Goal: Complete application form

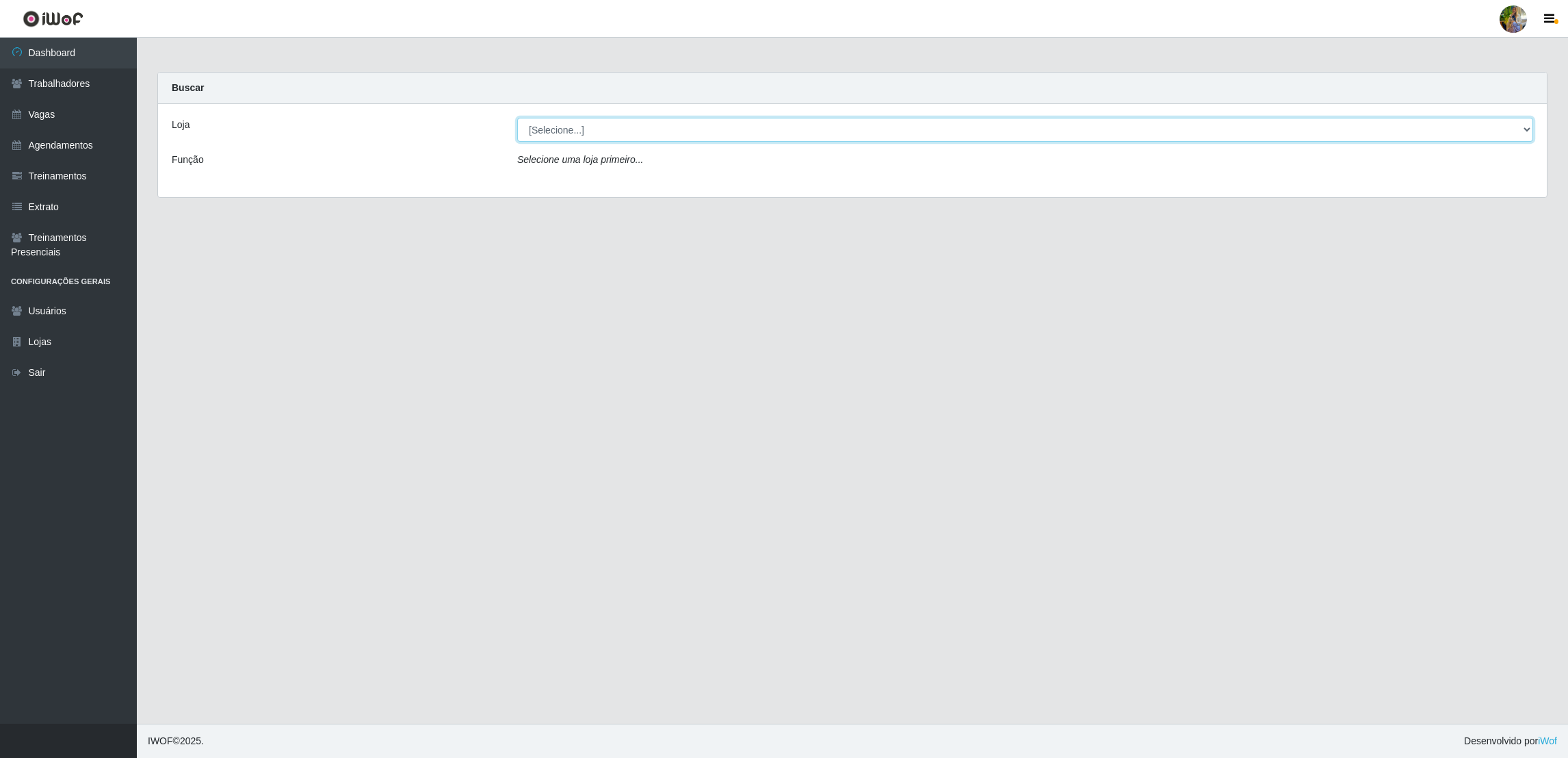
click at [549, 129] on select "[Selecione...] Atacado Vem - [GEOGRAPHIC_DATA] 30 Laranjeiras Velha Atacado Vem…" at bounding box center [1025, 130] width 1016 height 24
click at [518, 118] on select "[Selecione...] Atacado Vem - [GEOGRAPHIC_DATA] 30 Laranjeiras Velha Atacado Vem…" at bounding box center [1025, 130] width 1016 height 24
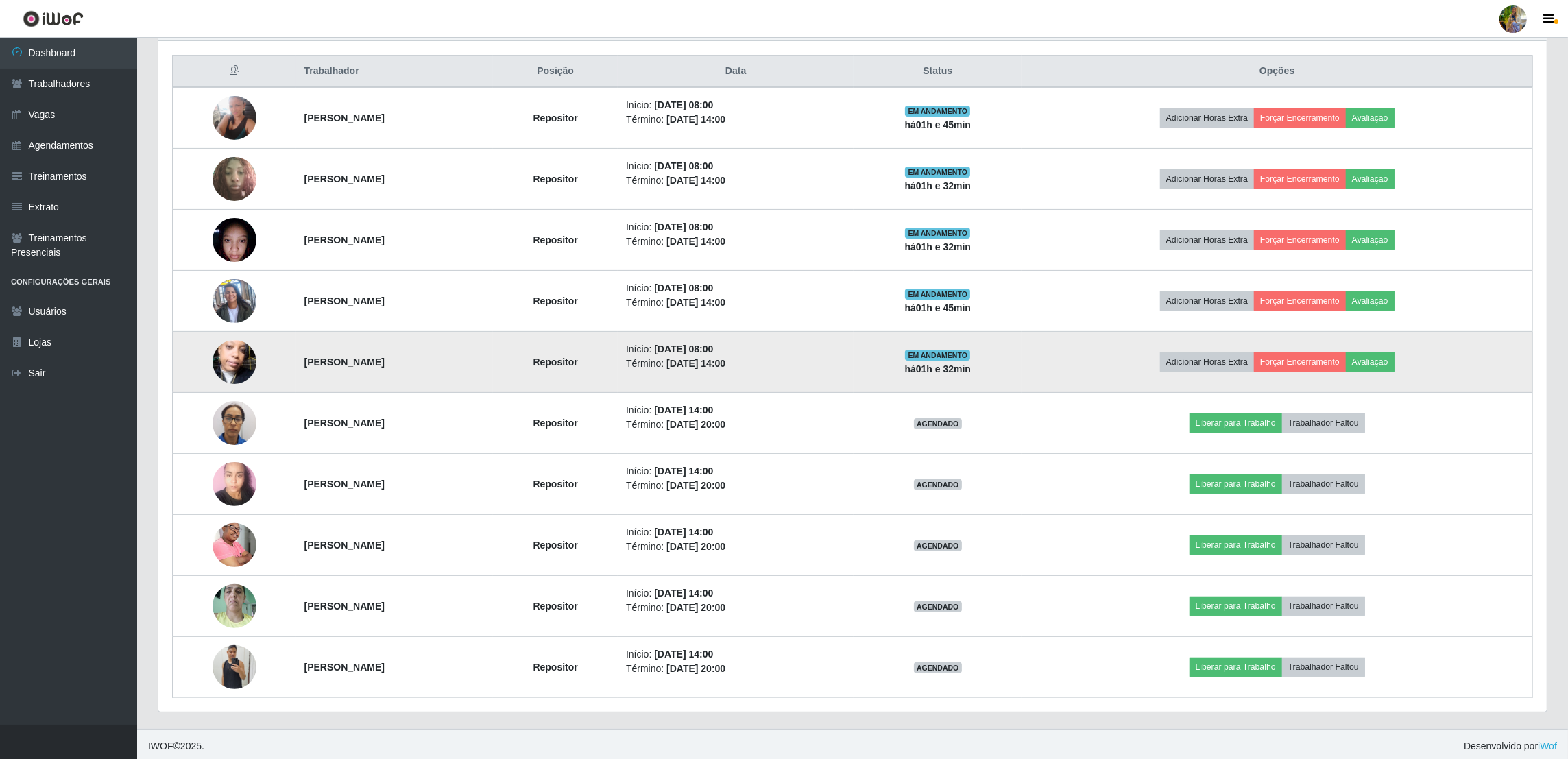
scroll to position [103, 0]
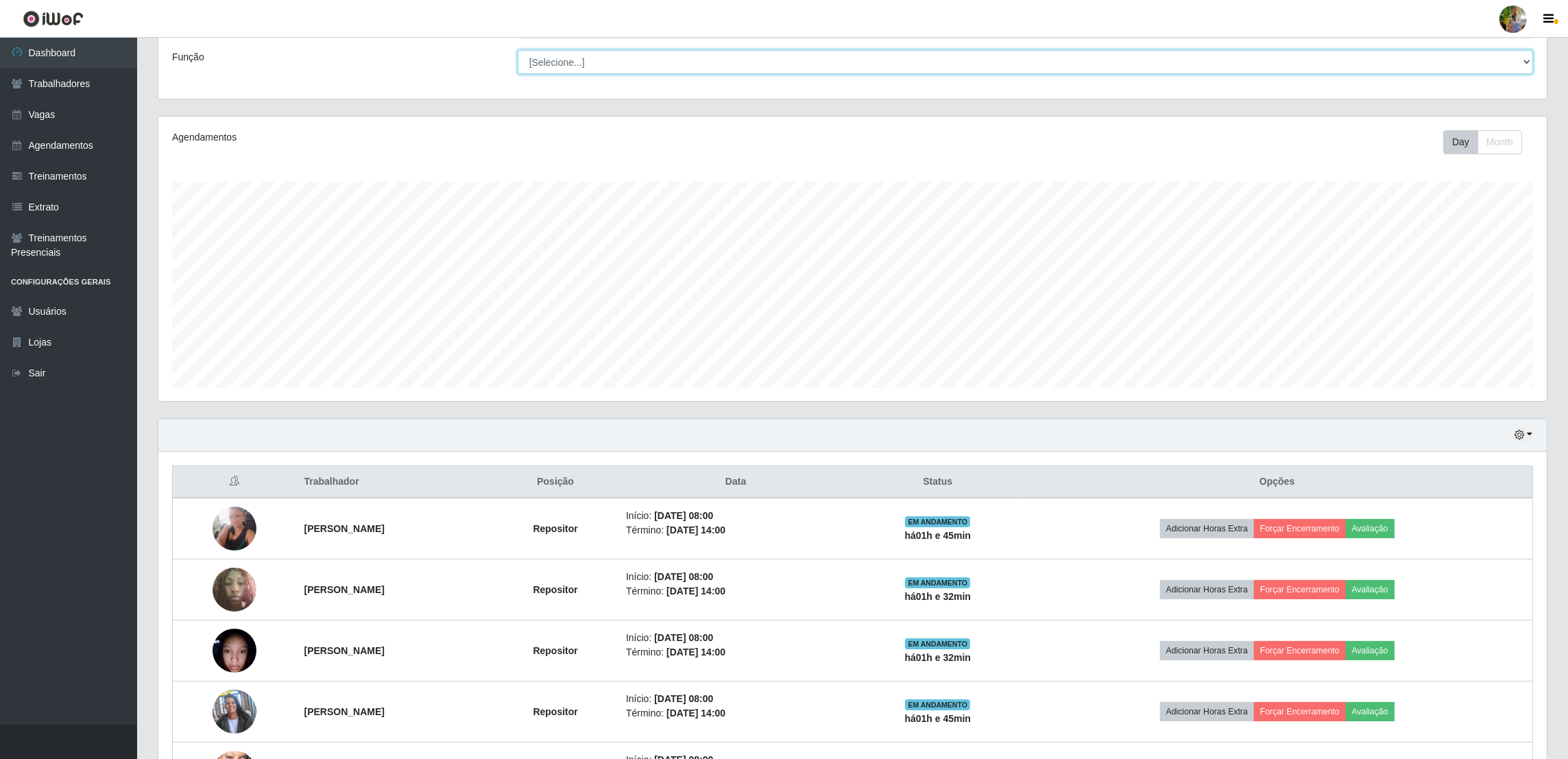
click at [565, 65] on select "[Selecione...] Repositor Repositor + Repositor ++" at bounding box center [1025, 61] width 1015 height 24
click at [445, 85] on div "Loja [Selecione...] Atacado Vem - [GEOGRAPHIC_DATA] 30 Laranjeiras Velha Atacad…" at bounding box center [852, 50] width 1388 height 97
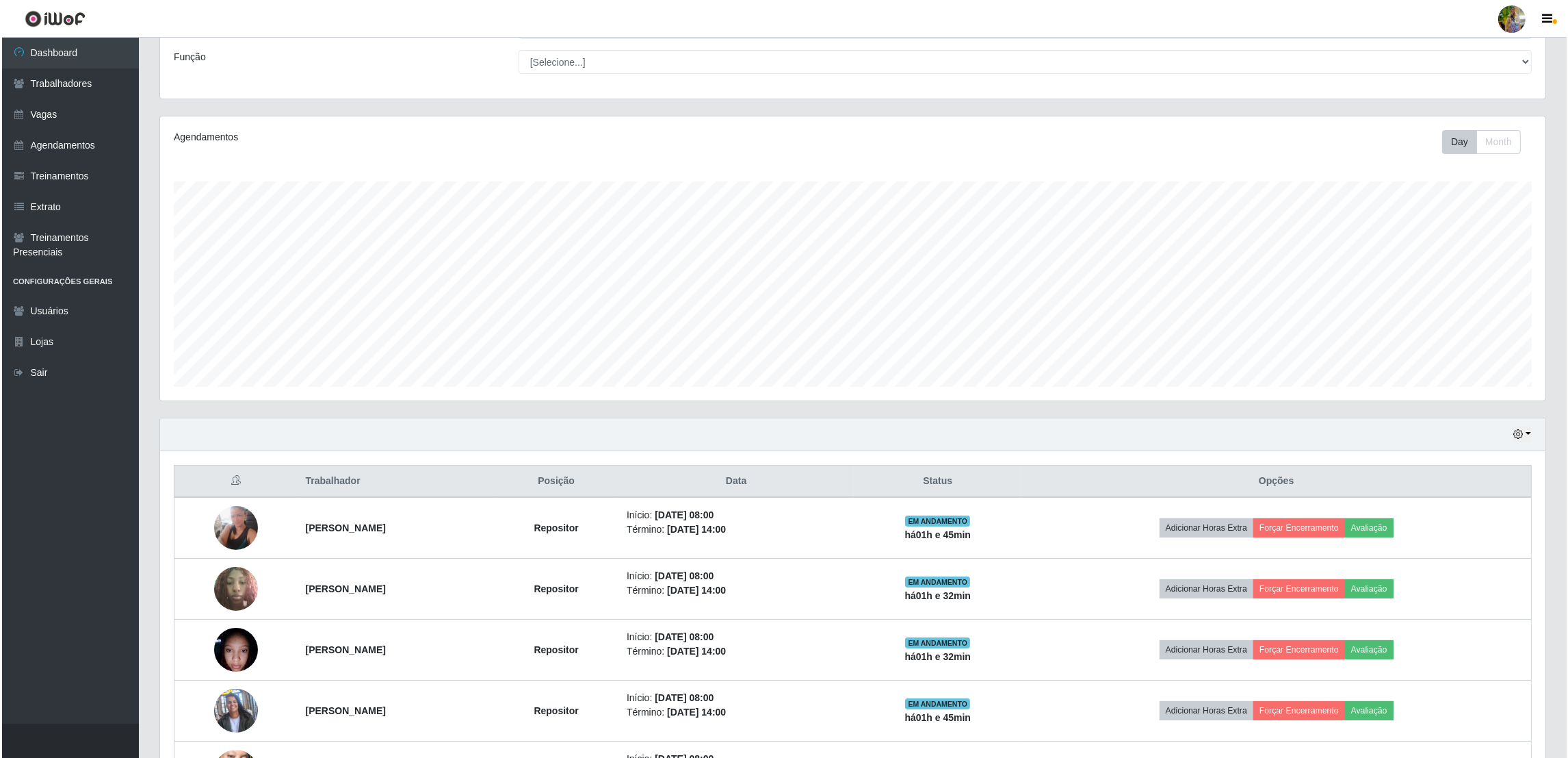
scroll to position [0, 0]
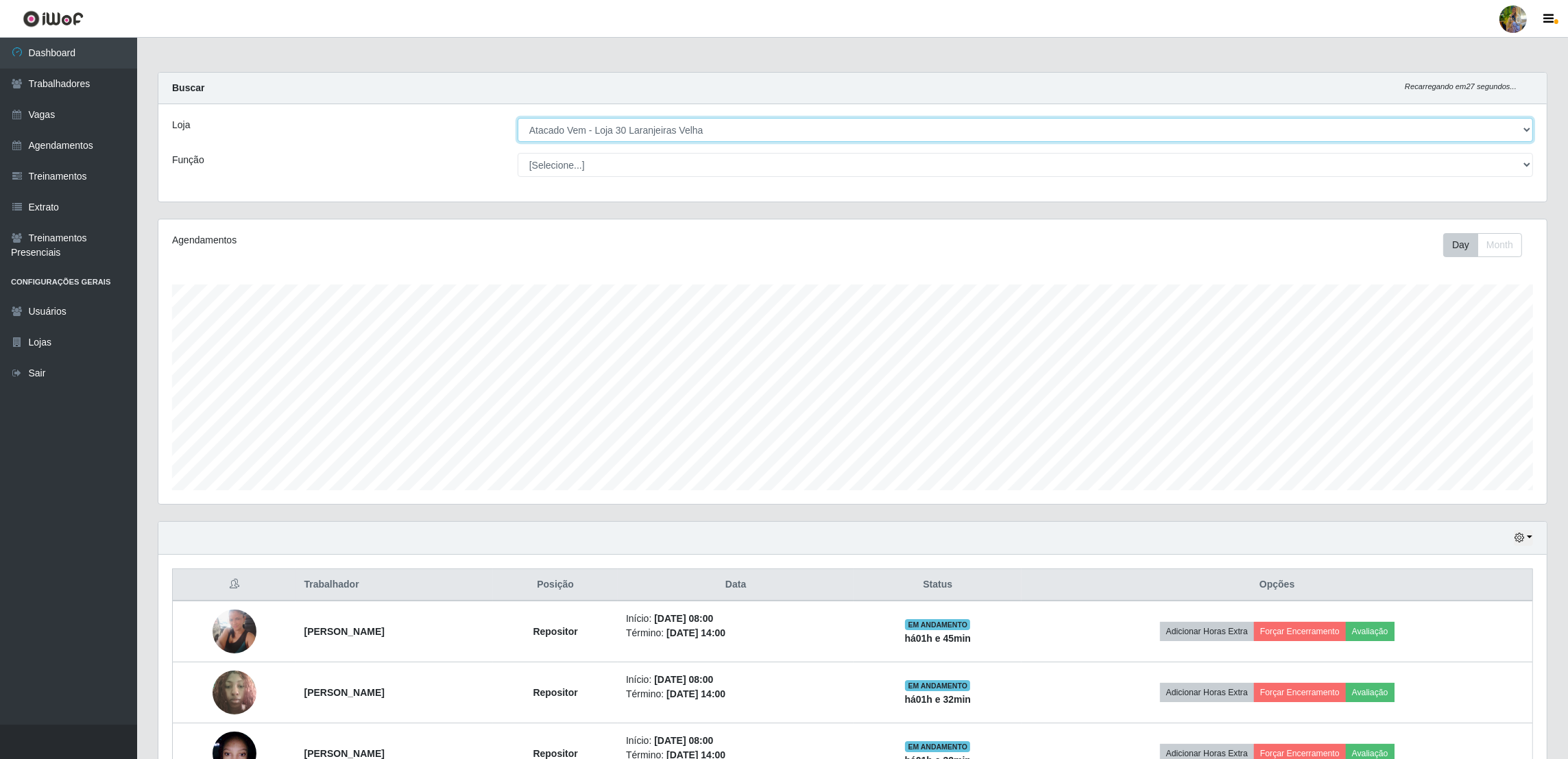
click at [571, 139] on select "[Selecione...] Atacado Vem - [GEOGRAPHIC_DATA] 30 Laranjeiras Velha Atacado Vem…" at bounding box center [1025, 130] width 1015 height 24
drag, startPoint x: 589, startPoint y: 131, endPoint x: 589, endPoint y: 141, distance: 10.0
click at [589, 131] on select "[Selecione...] Atacado Vem - [GEOGRAPHIC_DATA] 30 Laranjeiras Velha Atacado Vem…" at bounding box center [1025, 130] width 1015 height 24
click at [518, 118] on select "[Selecione...] Atacado Vem - [GEOGRAPHIC_DATA] 30 Laranjeiras Velha Atacado Vem…" at bounding box center [1025, 130] width 1015 height 24
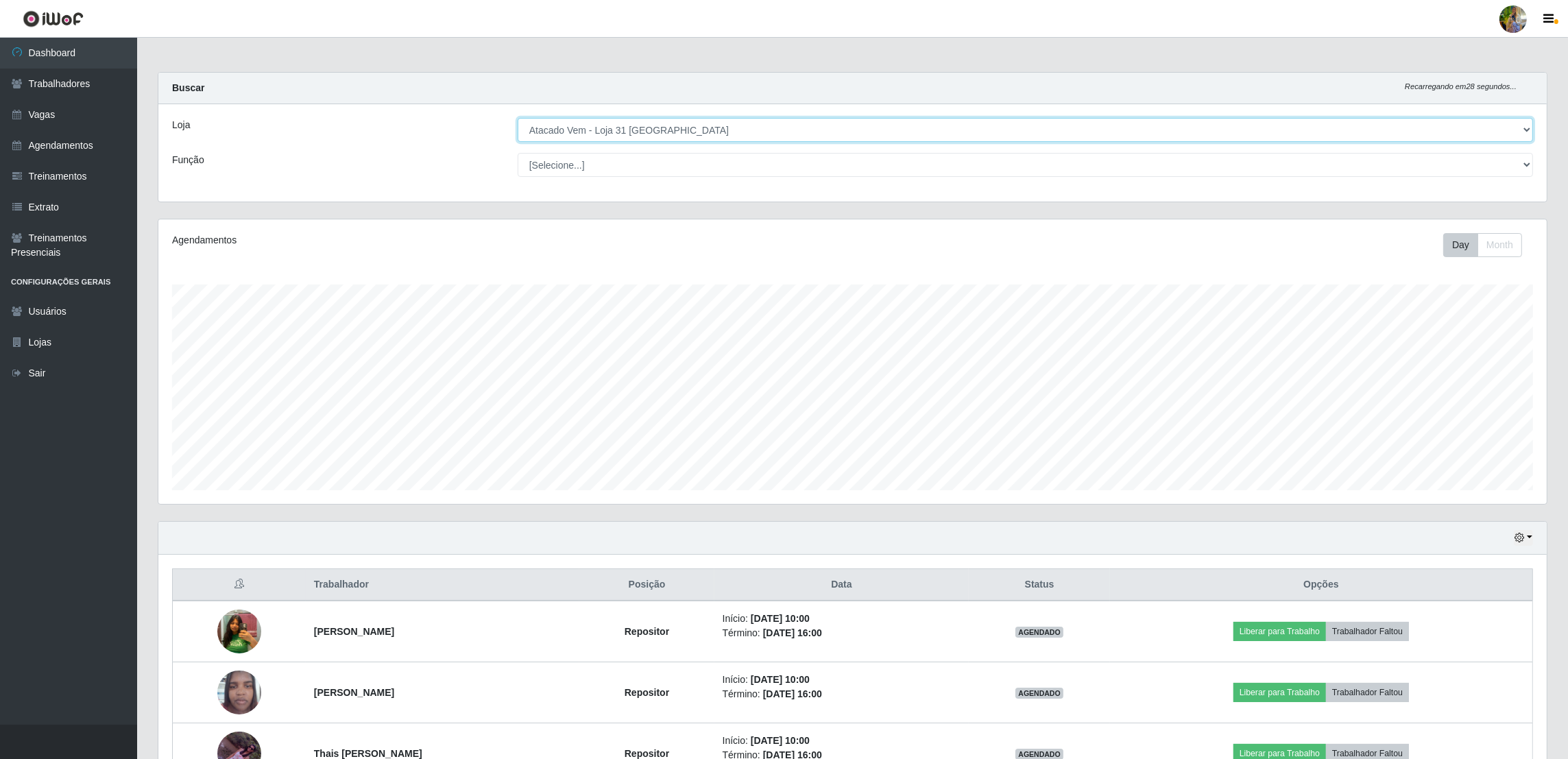
click at [668, 127] on select "[Selecione...] Atacado Vem - [GEOGRAPHIC_DATA] 30 Laranjeiras Velha Atacado Vem…" at bounding box center [1025, 130] width 1015 height 24
drag, startPoint x: 659, startPoint y: 130, endPoint x: 660, endPoint y: 137, distance: 7.1
click at [657, 130] on select "[Selecione...] Atacado Vem - [GEOGRAPHIC_DATA] 30 Laranjeiras Velha Atacado Vem…" at bounding box center [1025, 130] width 1015 height 24
click at [518, 118] on select "[Selecione...] Atacado Vem - [GEOGRAPHIC_DATA] 30 Laranjeiras Velha Atacado Vem…" at bounding box center [1025, 130] width 1015 height 24
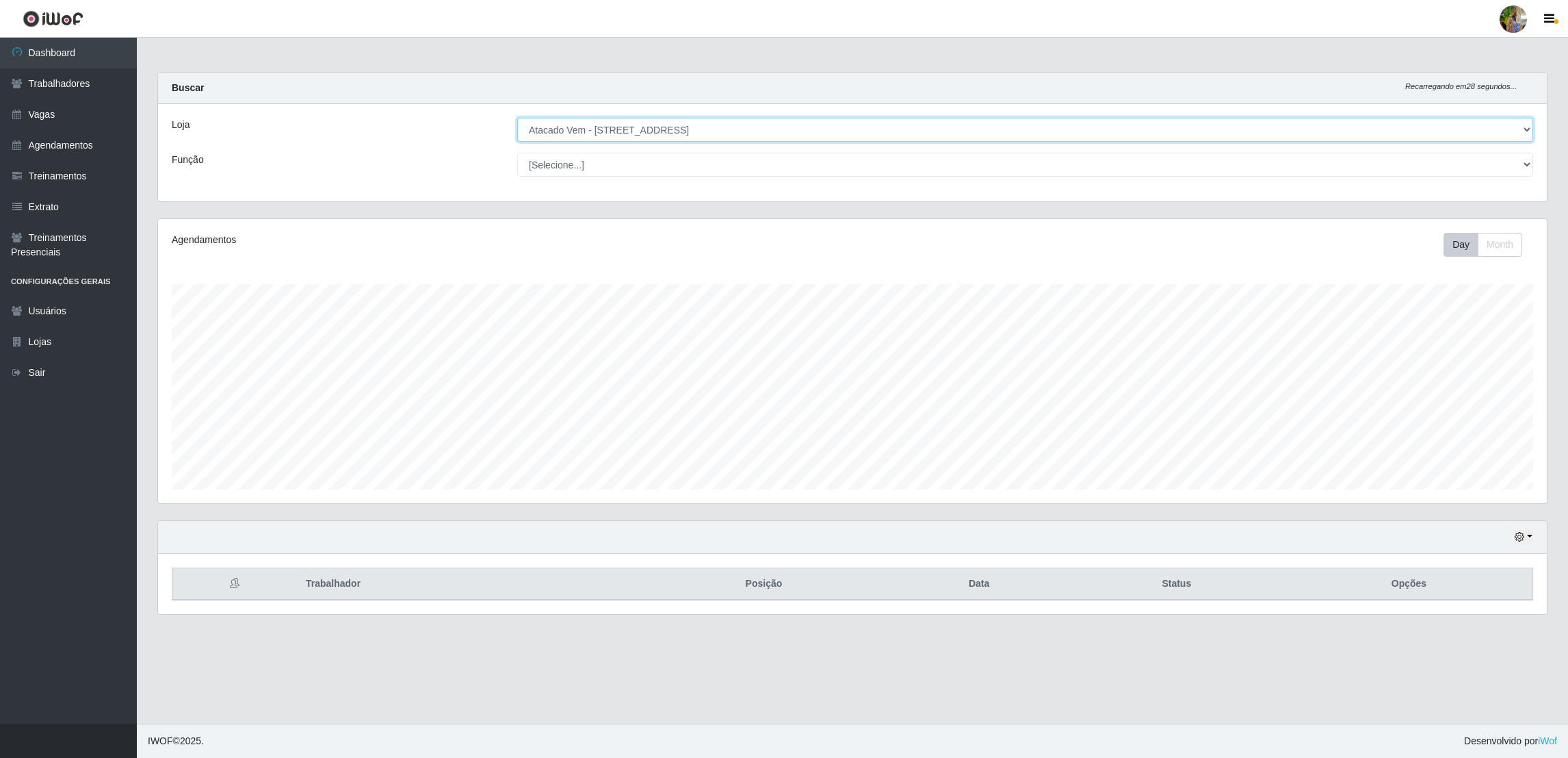
click at [643, 135] on select "[Selecione...] Atacado Vem - [GEOGRAPHIC_DATA] 30 Laranjeiras Velha Atacado Vem…" at bounding box center [1025, 130] width 1016 height 24
select select "461"
click at [518, 118] on select "[Selecione...] Atacado Vem - [GEOGRAPHIC_DATA] 30 Laranjeiras Velha Atacado Vem…" at bounding box center [1025, 130] width 1016 height 24
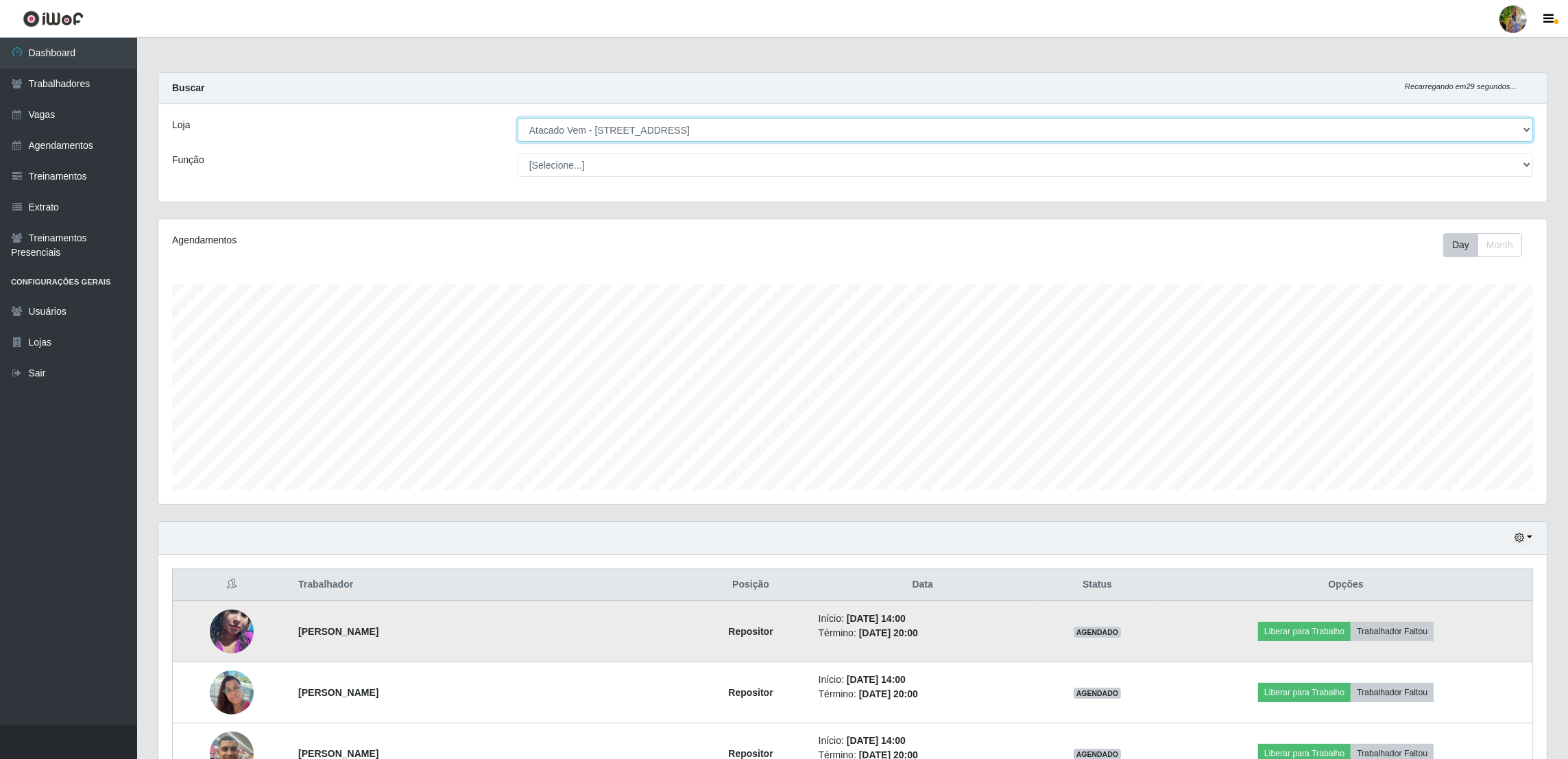
scroll to position [214, 0]
